Goal: Task Accomplishment & Management: Use online tool/utility

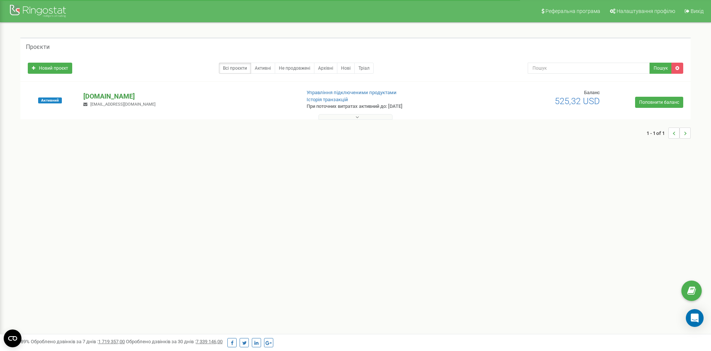
click at [111, 96] on p "[DOMAIN_NAME]" at bounding box center [188, 97] width 211 height 10
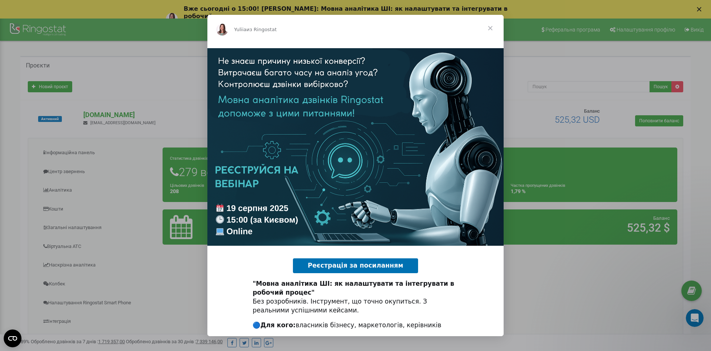
click at [489, 28] on span "Закрыть" at bounding box center [490, 28] width 27 height 27
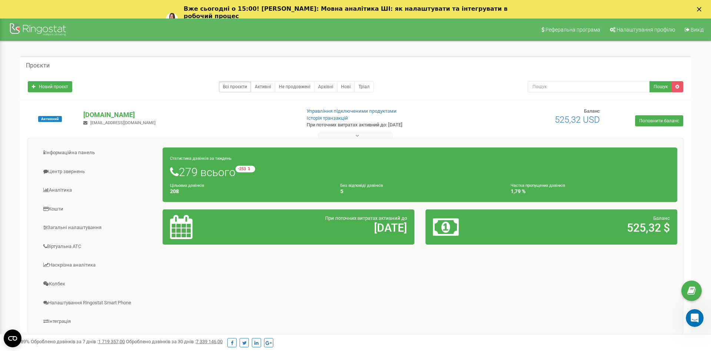
click at [701, 9] on icon "Закрыть" at bounding box center [699, 9] width 4 height 4
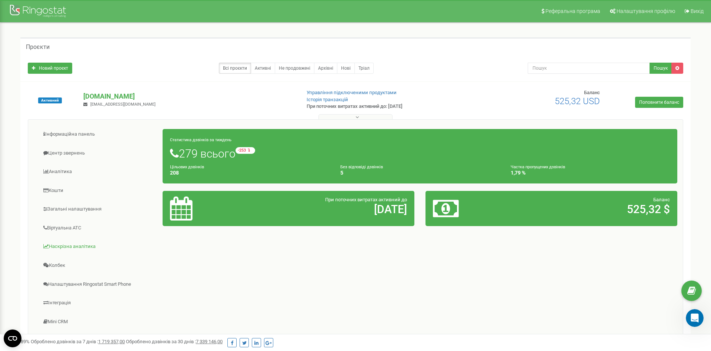
scroll to position [76, 0]
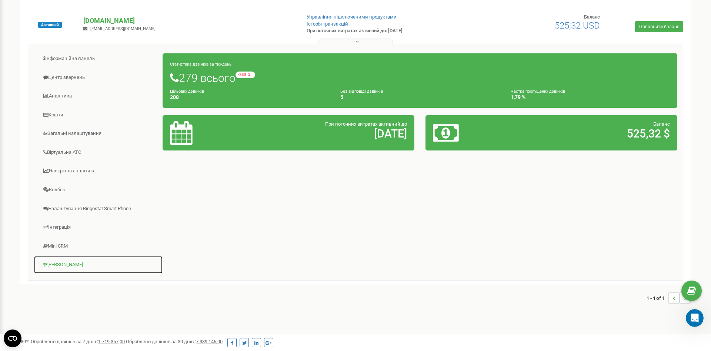
click at [57, 266] on link "[PERSON_NAME]" at bounding box center [98, 265] width 129 height 18
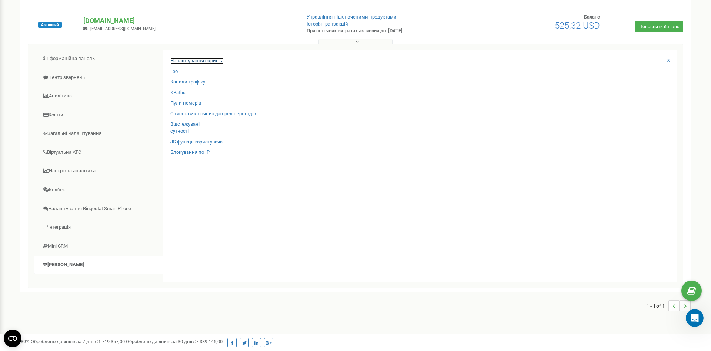
click at [189, 62] on link "Налаштування скрипта" at bounding box center [196, 60] width 53 height 7
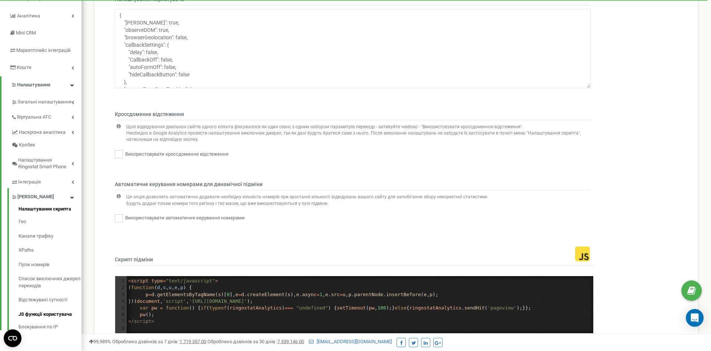
scroll to position [113, 0]
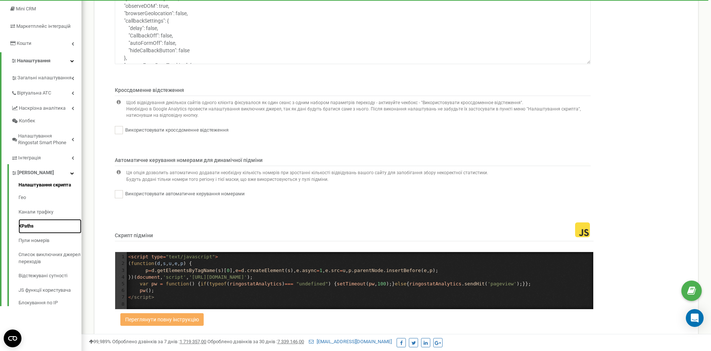
click at [34, 226] on link "XPaths" at bounding box center [50, 226] width 63 height 14
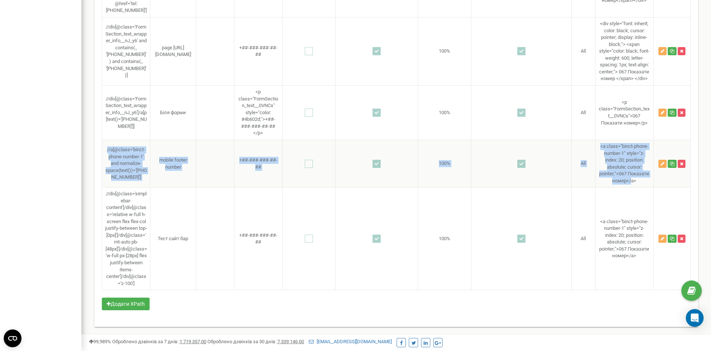
scroll to position [2432, 0]
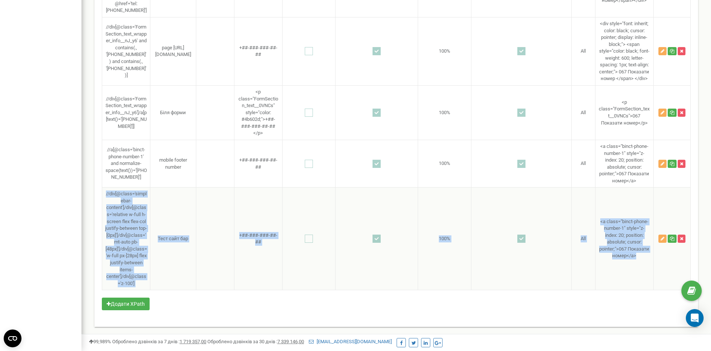
drag, startPoint x: 117, startPoint y: 119, endPoint x: 641, endPoint y: 258, distance: 542.3
copy tr "//div[@class='simplebar-content']/div[@class='relative w-full h-screen flex fle…"
